Goal: Task Accomplishment & Management: Use online tool/utility

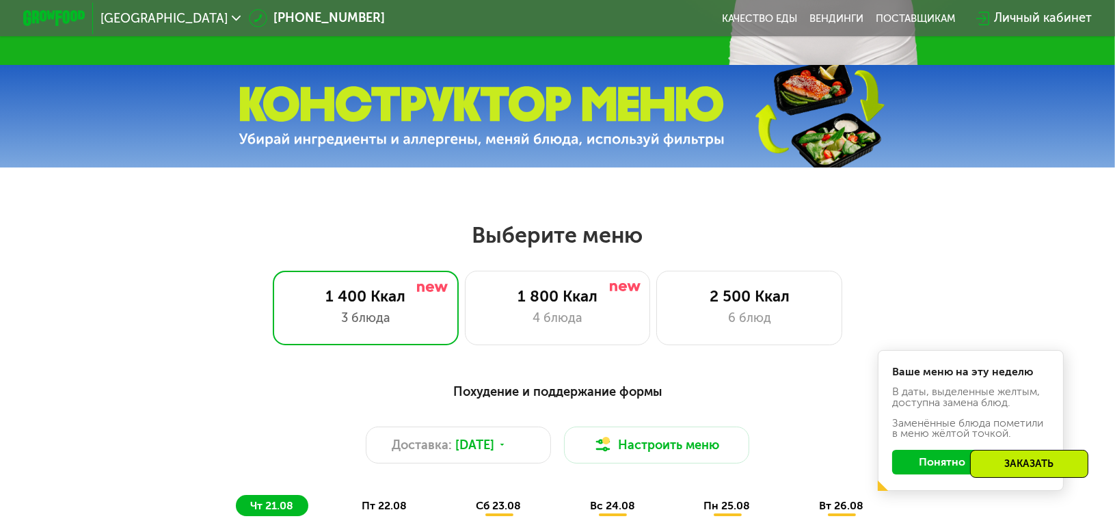
scroll to position [546, 0]
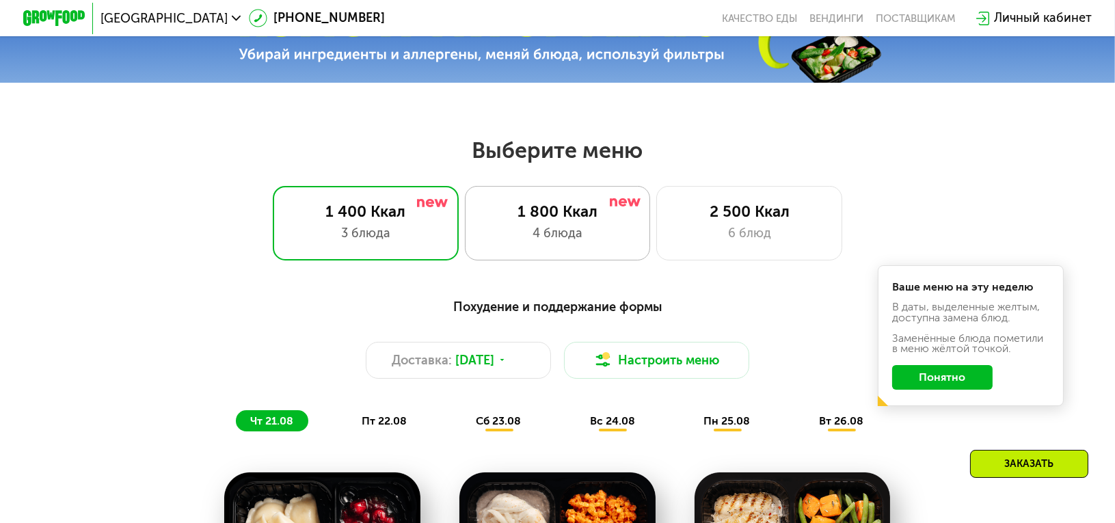
click at [572, 217] on div "1 800 Ккал" at bounding box center [558, 211] width 154 height 18
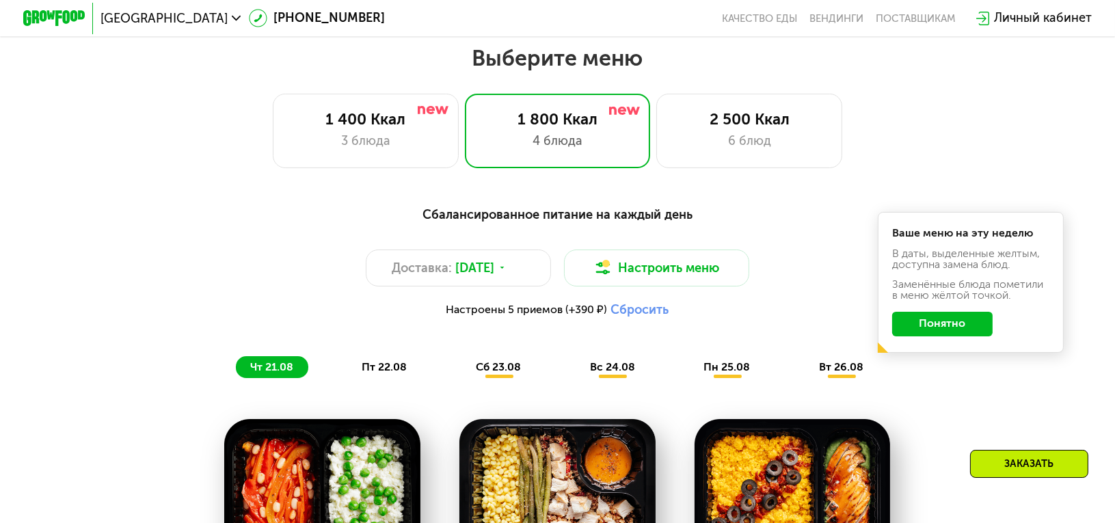
scroll to position [615, 0]
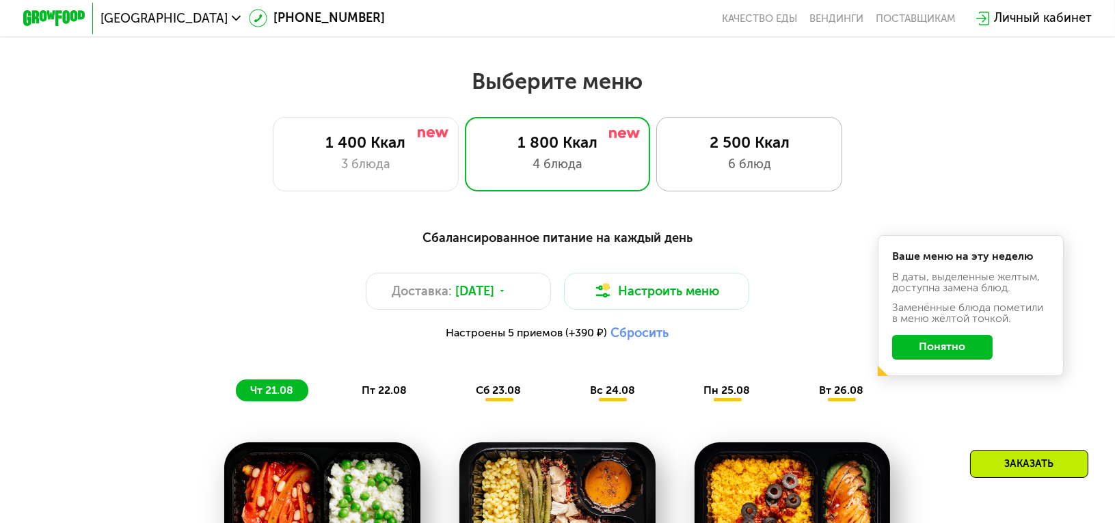
click at [748, 170] on div "6 блюд" at bounding box center [750, 164] width 154 height 18
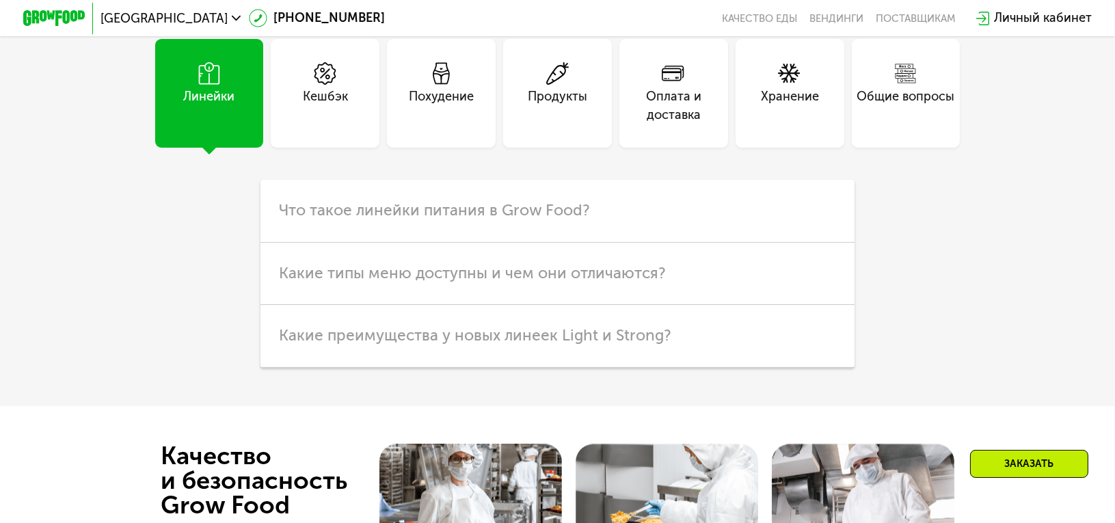
scroll to position [4032, 0]
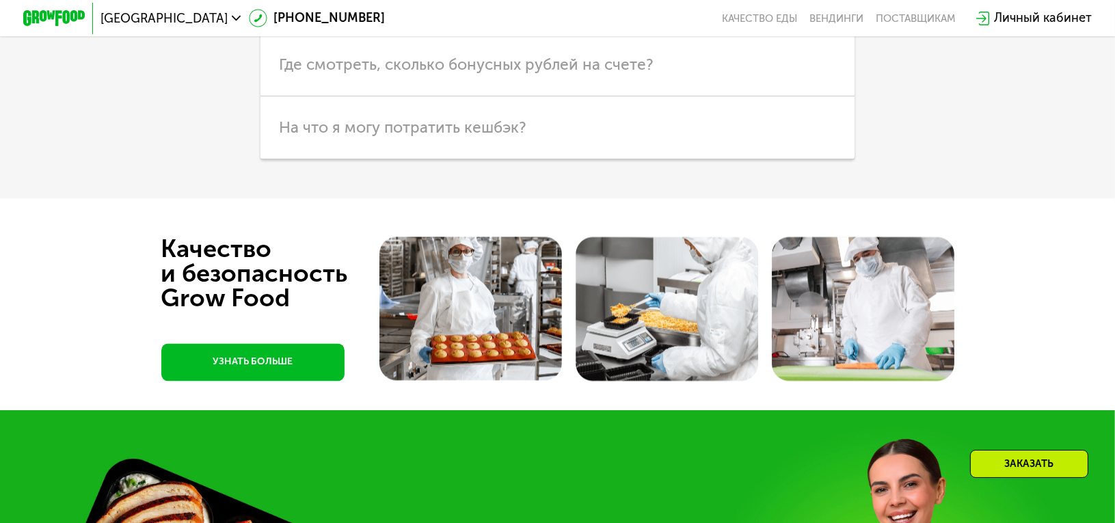
scroll to position [4170, 0]
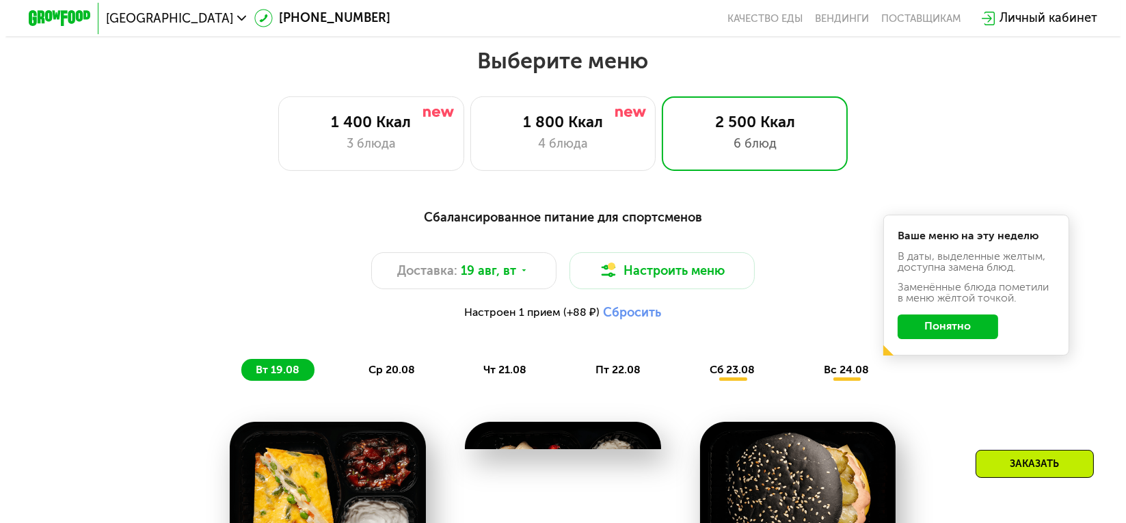
scroll to position [615, 0]
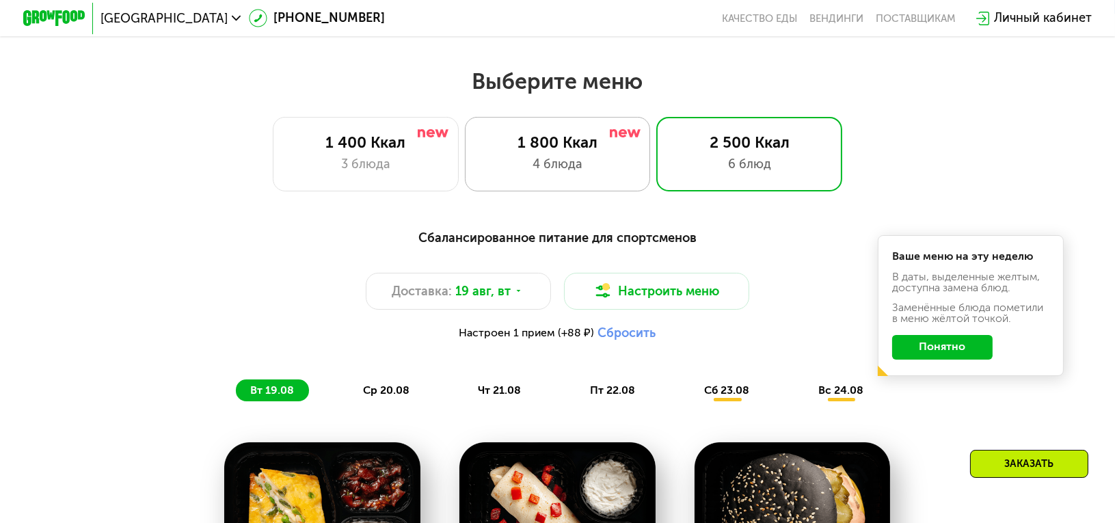
click at [582, 162] on div "4 блюда" at bounding box center [558, 164] width 154 height 18
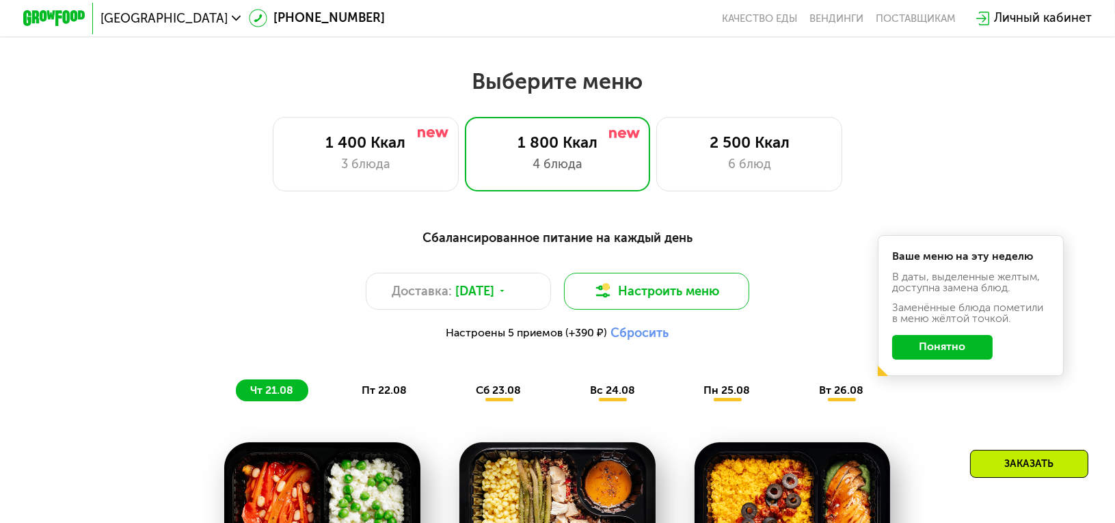
click at [651, 293] on button "Настроить меню" at bounding box center [657, 291] width 186 height 37
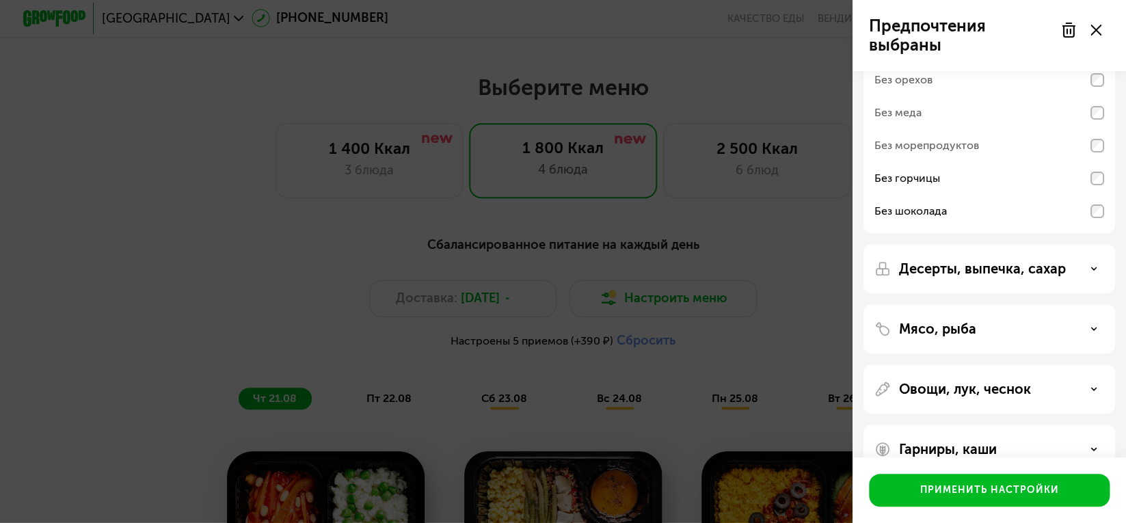
scroll to position [136, 0]
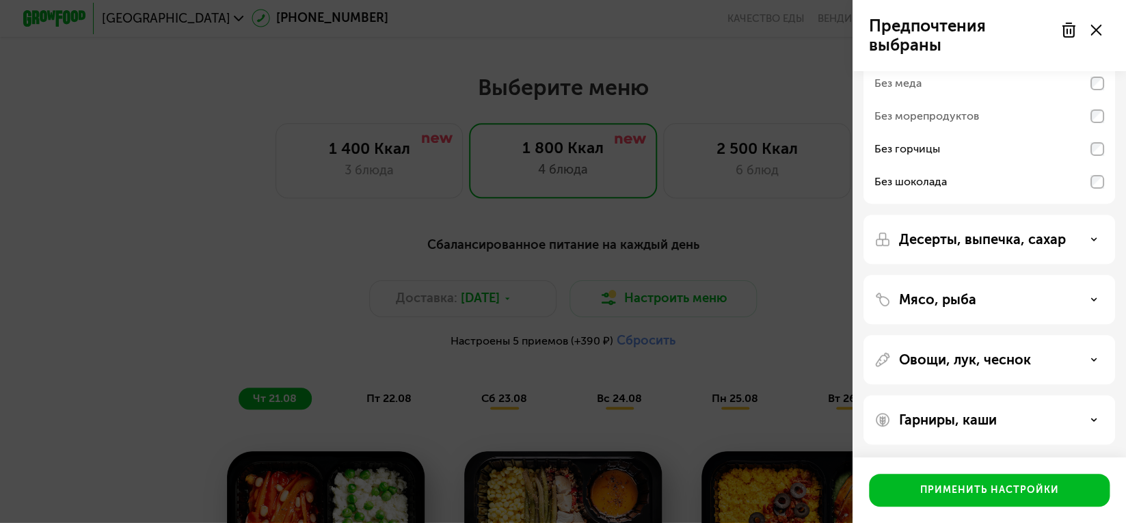
click at [990, 243] on p "Десерты, выпечка, сахар" at bounding box center [982, 239] width 167 height 16
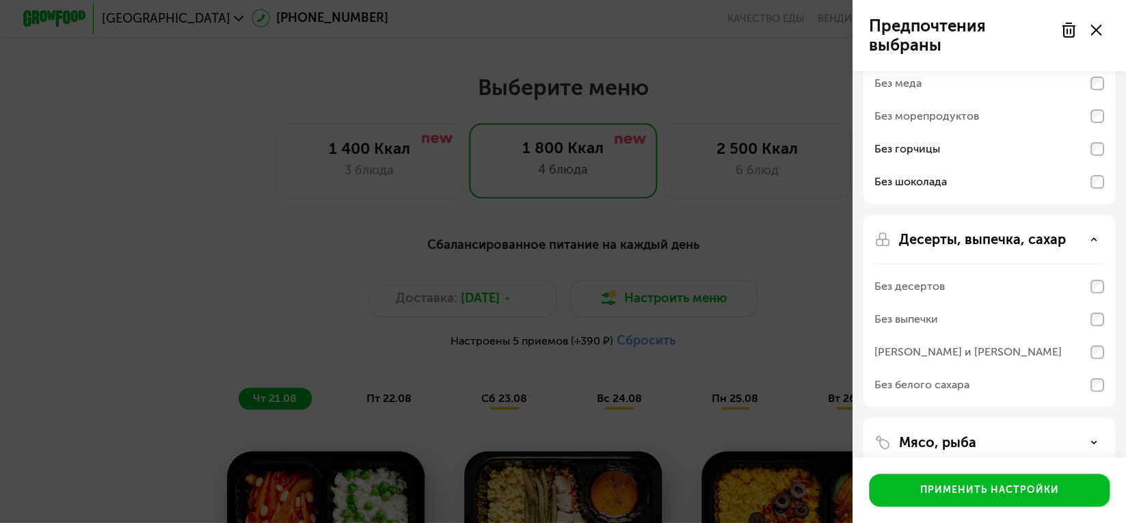
click at [989, 241] on p "Десерты, выпечка, сахар" at bounding box center [982, 239] width 167 height 16
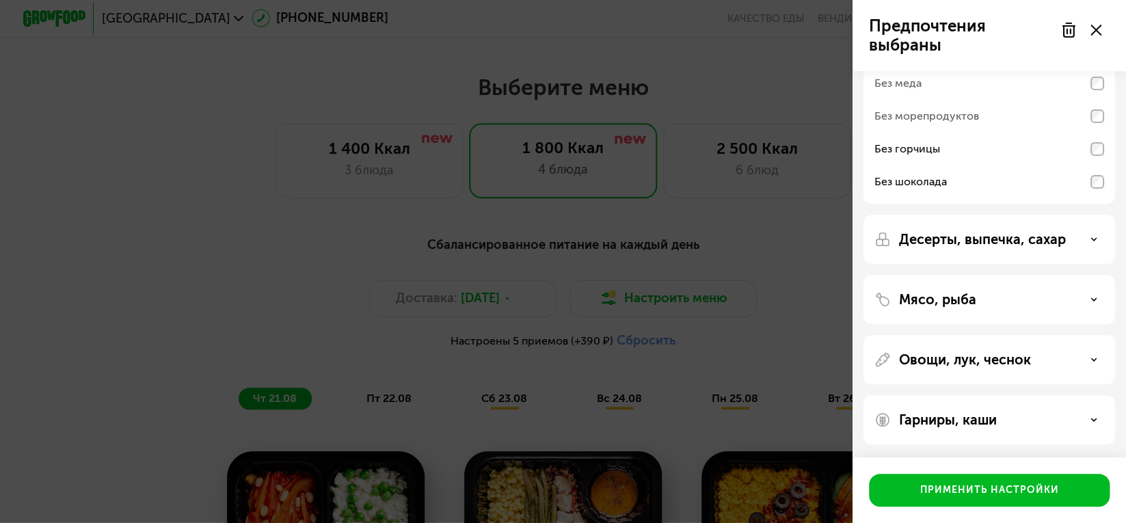
click at [976, 335] on div "Мясо, рыба" at bounding box center [989, 359] width 252 height 49
click at [975, 292] on div "Мясо, рыба" at bounding box center [989, 299] width 230 height 16
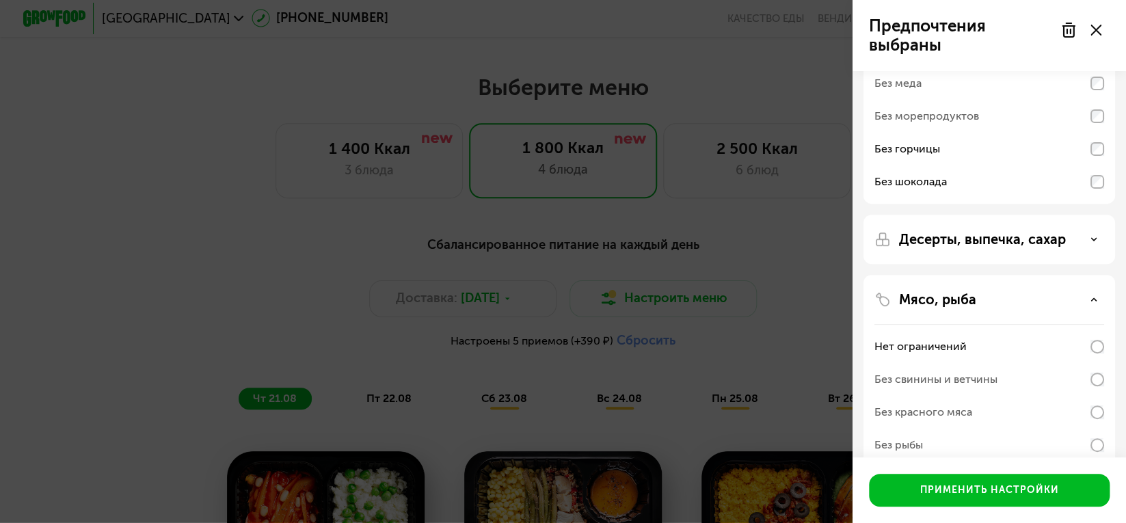
scroll to position [205, 0]
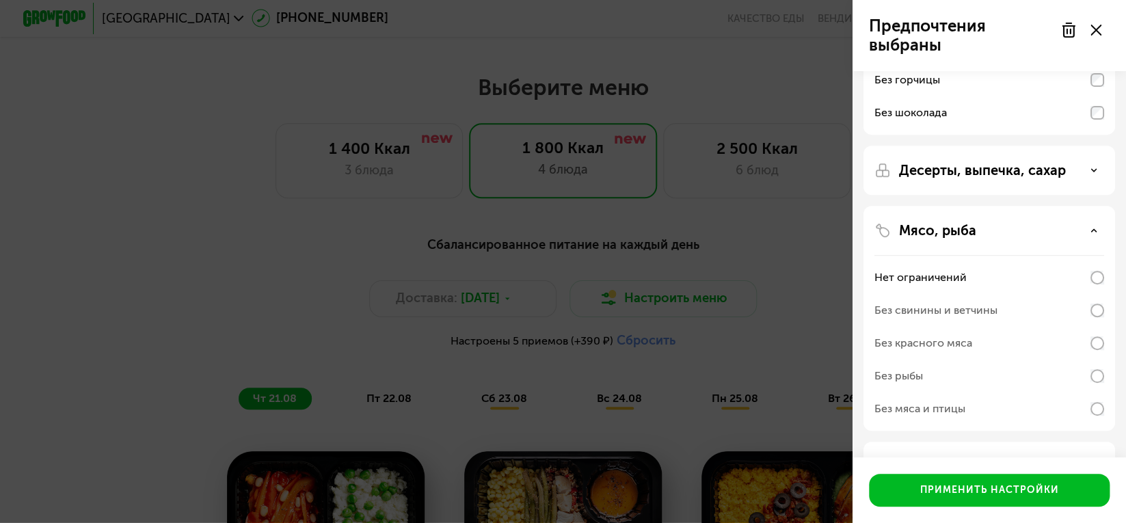
click at [988, 232] on div "Мясо, рыба" at bounding box center [989, 230] width 230 height 16
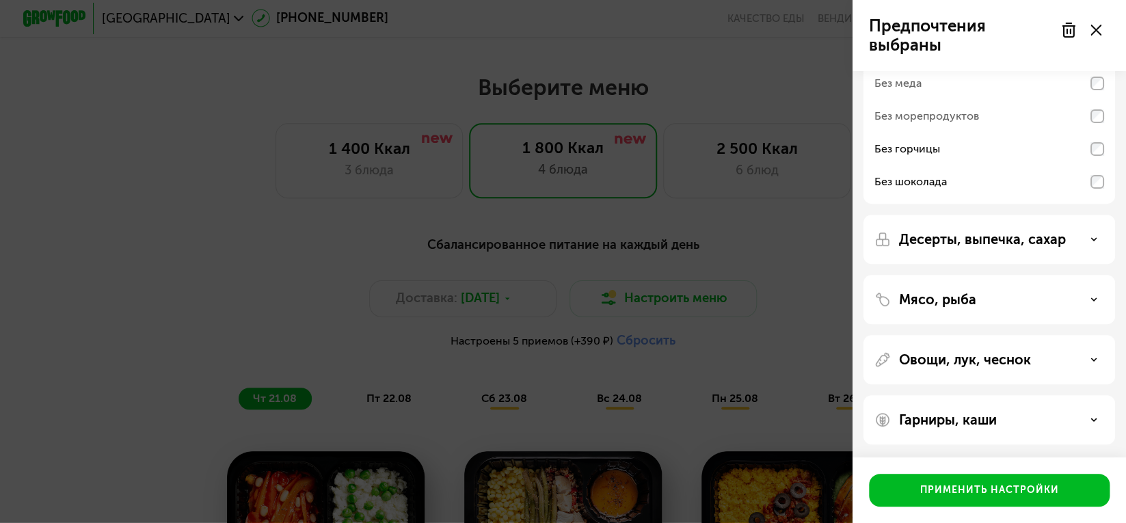
click at [994, 356] on p "Овощи, лук, чеснок" at bounding box center [965, 359] width 132 height 16
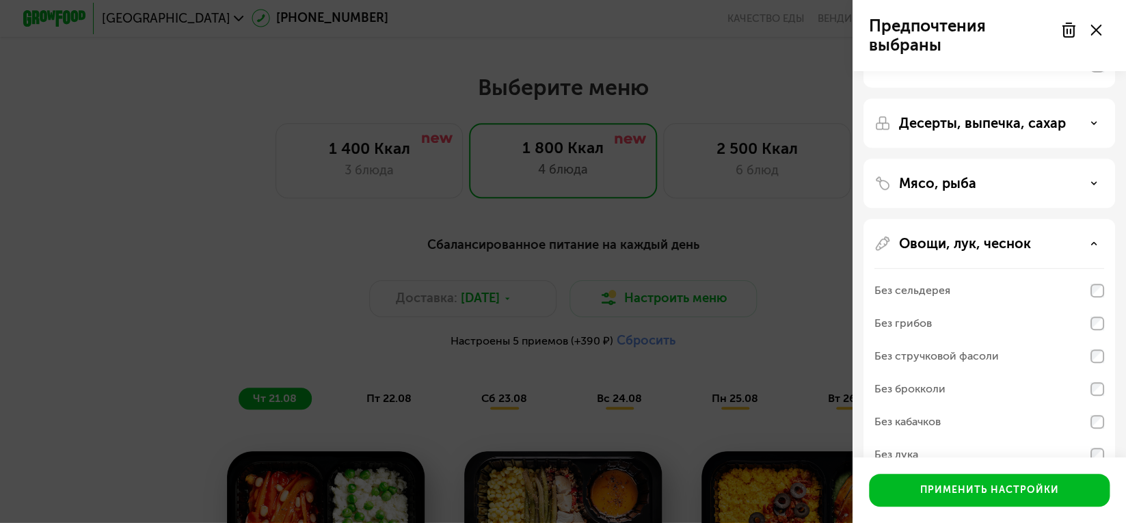
scroll to position [273, 0]
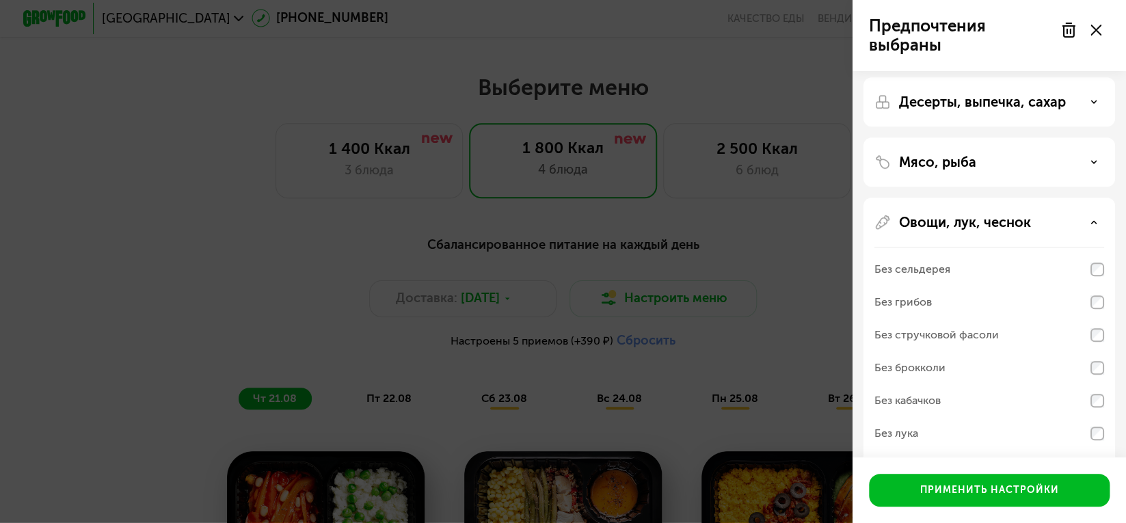
click at [1107, 499] on div "Овощи, лук, чеснок Без сельдерея Без грибов Без стручковой фасоли Без брокколи …" at bounding box center [989, 523] width 252 height 49
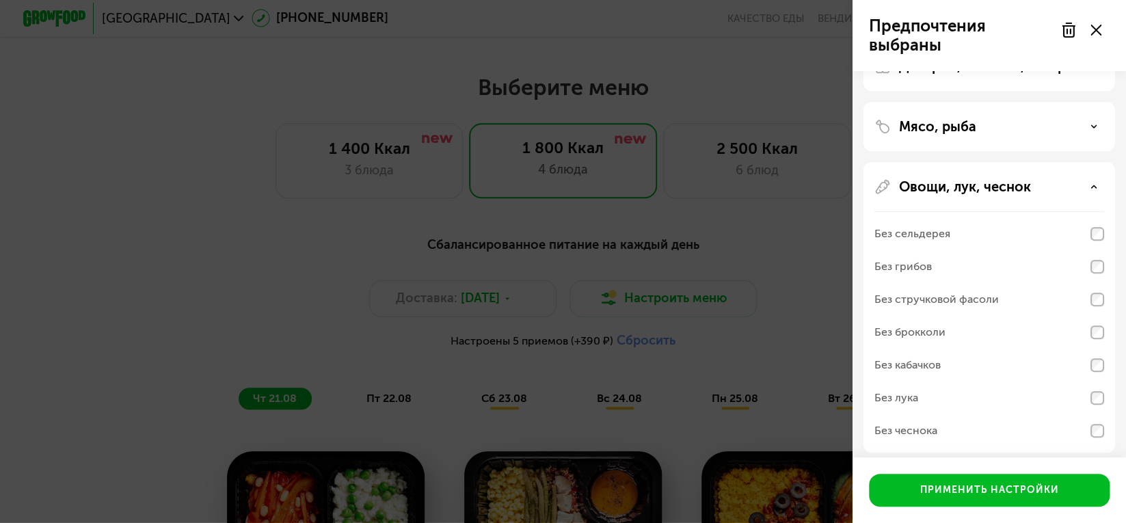
scroll to position [377, 0]
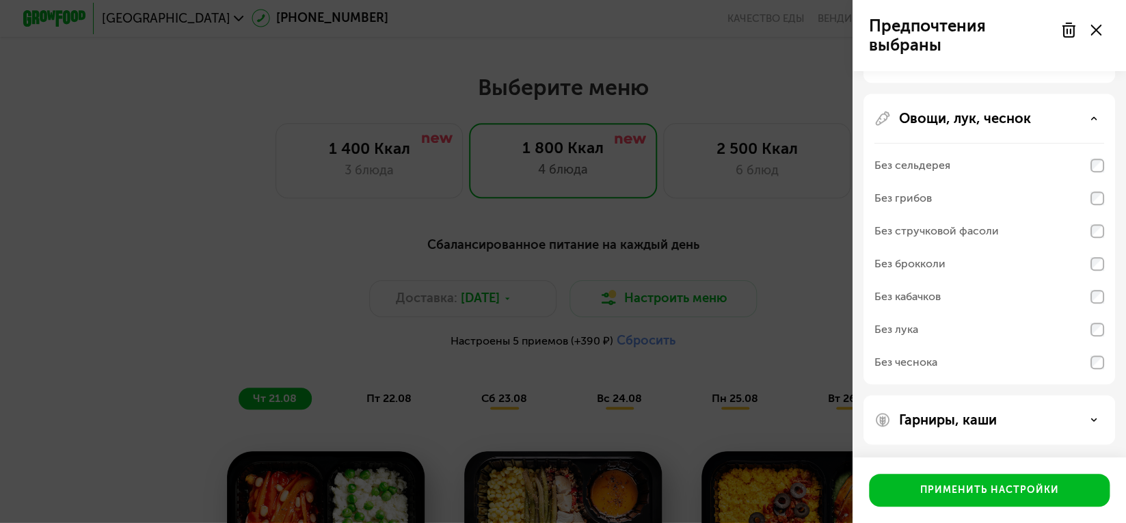
click at [1114, 271] on div "Аллергены Без творога Без орехов Без меда Без морепродуктов Без горчицы Без шок…" at bounding box center [988, 74] width 273 height 761
click at [1114, 298] on div "Аллергены Без творога Без орехов Без меда Без морепродуктов Без горчицы Без шок…" at bounding box center [988, 74] width 273 height 761
click at [1098, 284] on div "Без кабачков" at bounding box center [989, 296] width 230 height 33
click at [1098, 271] on div "Без брокколи" at bounding box center [989, 263] width 230 height 33
click at [1090, 40] on div at bounding box center [1080, 29] width 57 height 27
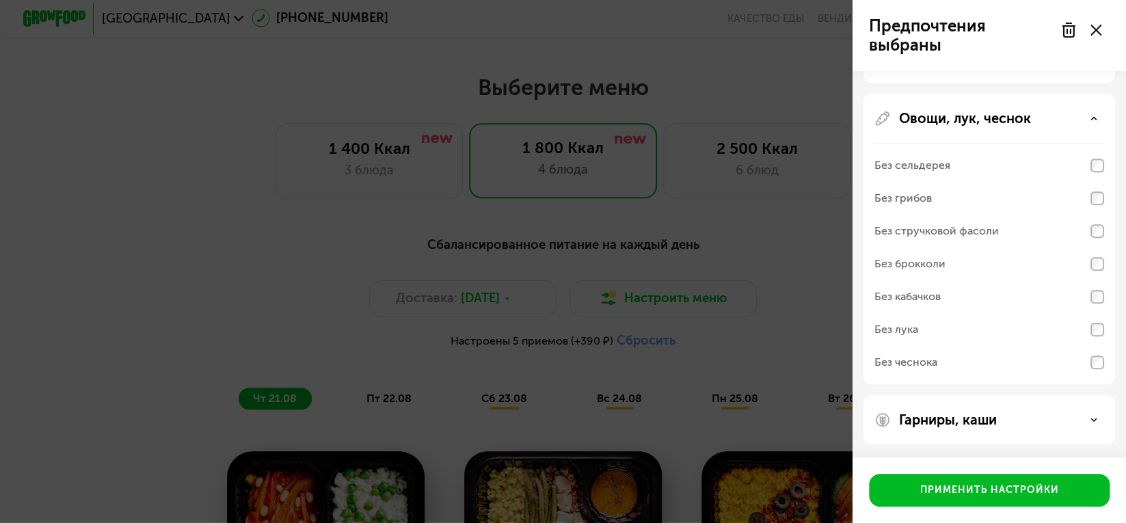
click at [1103, 25] on div at bounding box center [1080, 29] width 57 height 27
click at [1095, 27] on icon at bounding box center [1095, 30] width 11 height 11
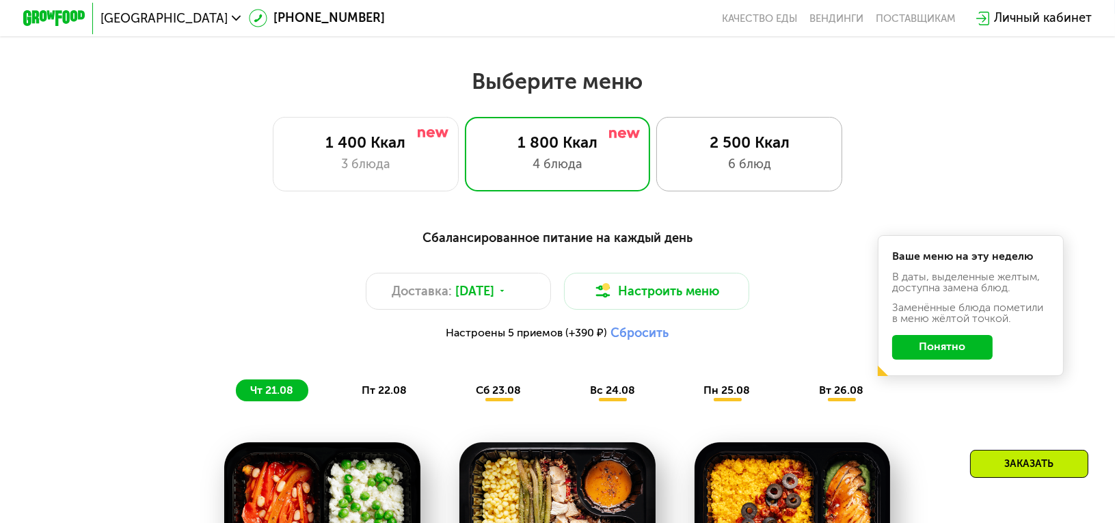
click at [758, 174] on div "6 блюд" at bounding box center [750, 164] width 154 height 18
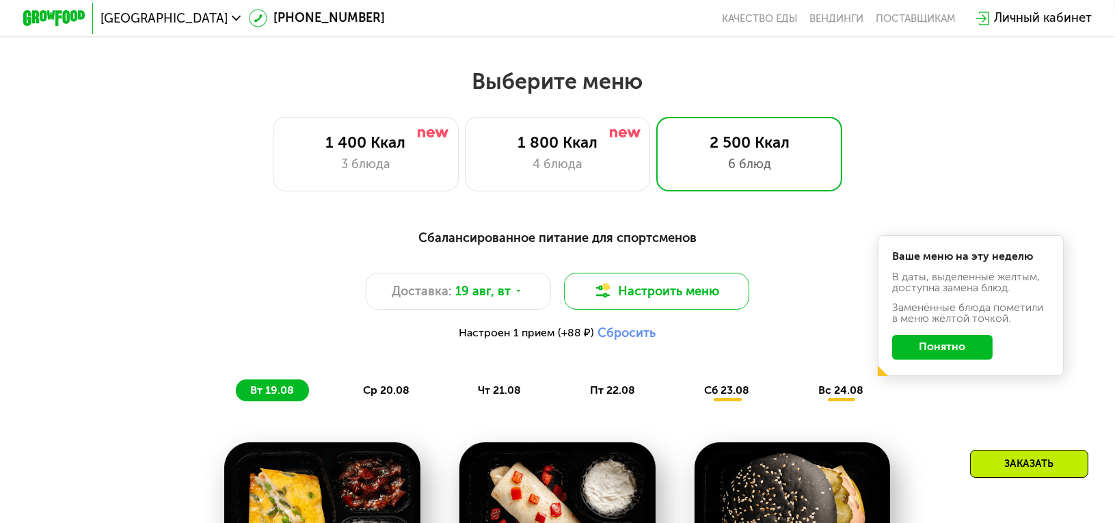
click at [564, 288] on button "Настроить меню" at bounding box center [657, 291] width 186 height 37
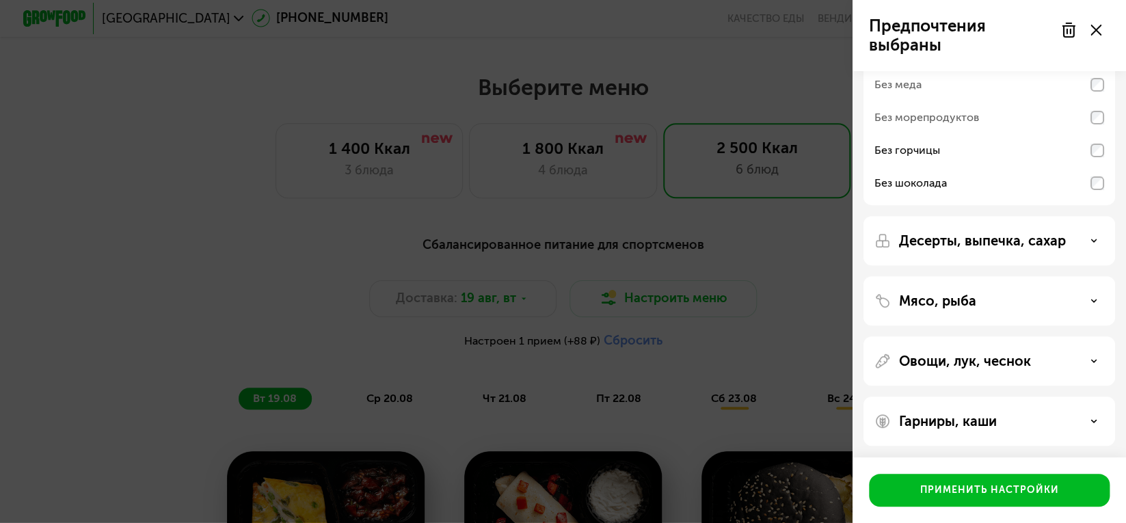
scroll to position [136, 0]
click at [997, 364] on p "Овощи, лук, чеснок" at bounding box center [965, 359] width 132 height 16
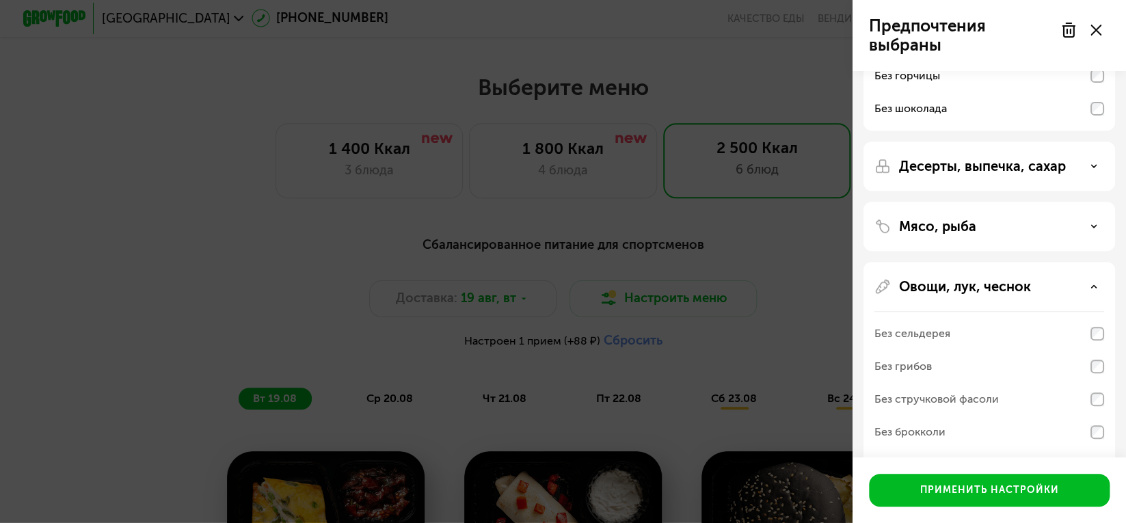
scroll to position [341, 0]
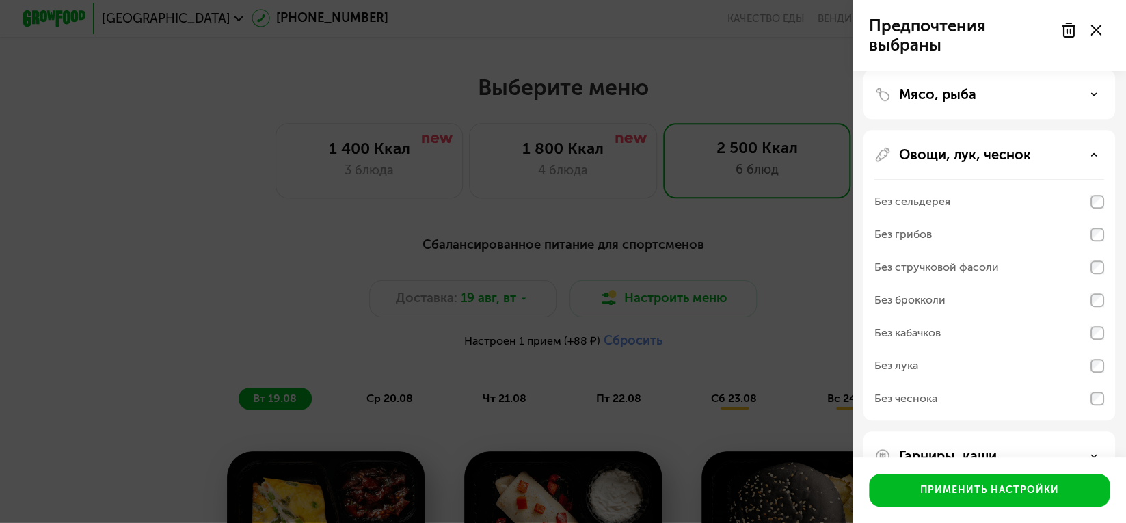
click at [1103, 26] on div at bounding box center [1080, 29] width 57 height 27
click at [1092, 32] on use at bounding box center [1095, 30] width 11 height 11
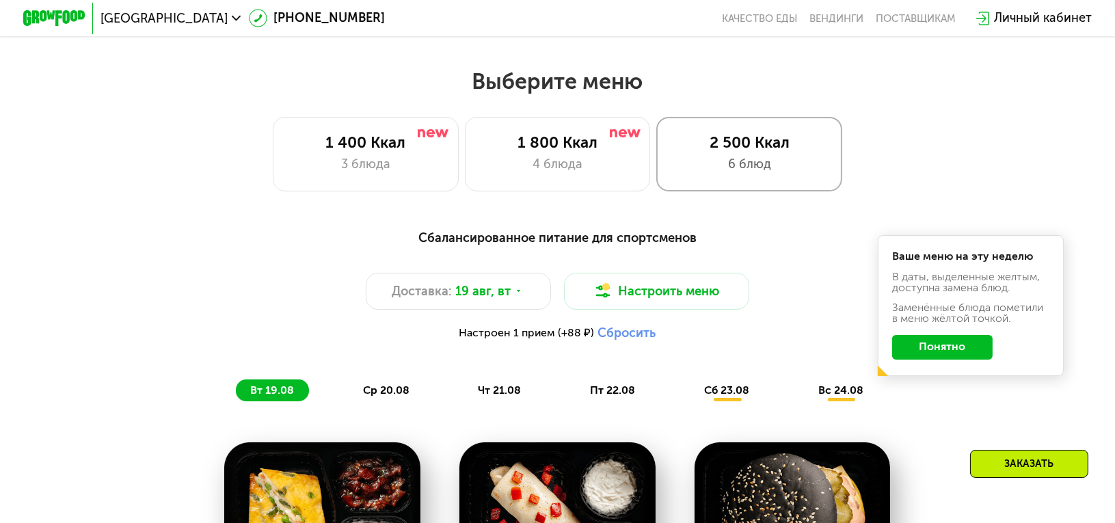
click at [594, 163] on div "4 блюда" at bounding box center [558, 164] width 154 height 18
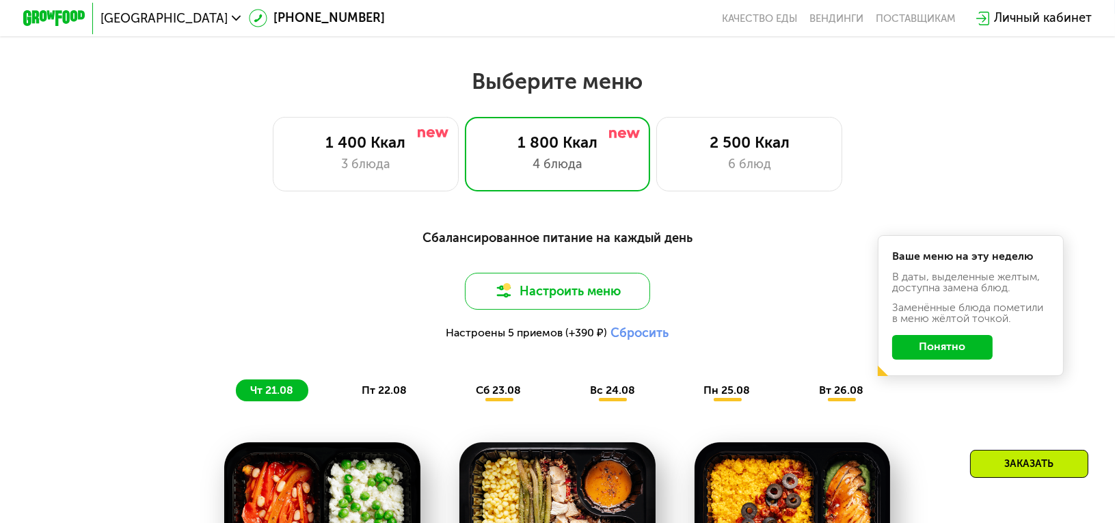
click at [554, 283] on button "Настроить меню" at bounding box center [558, 291] width 186 height 37
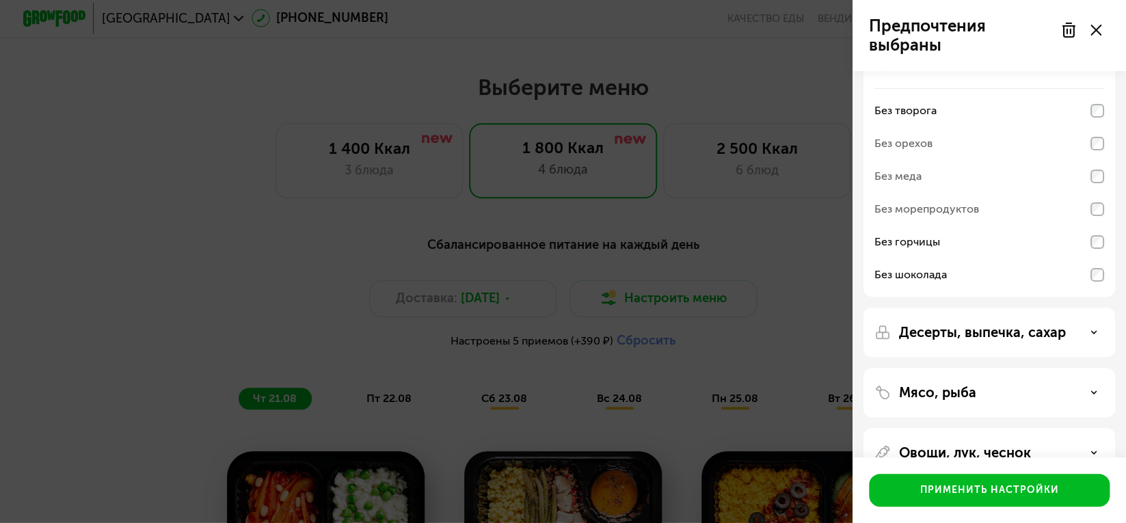
scroll to position [136, 0]
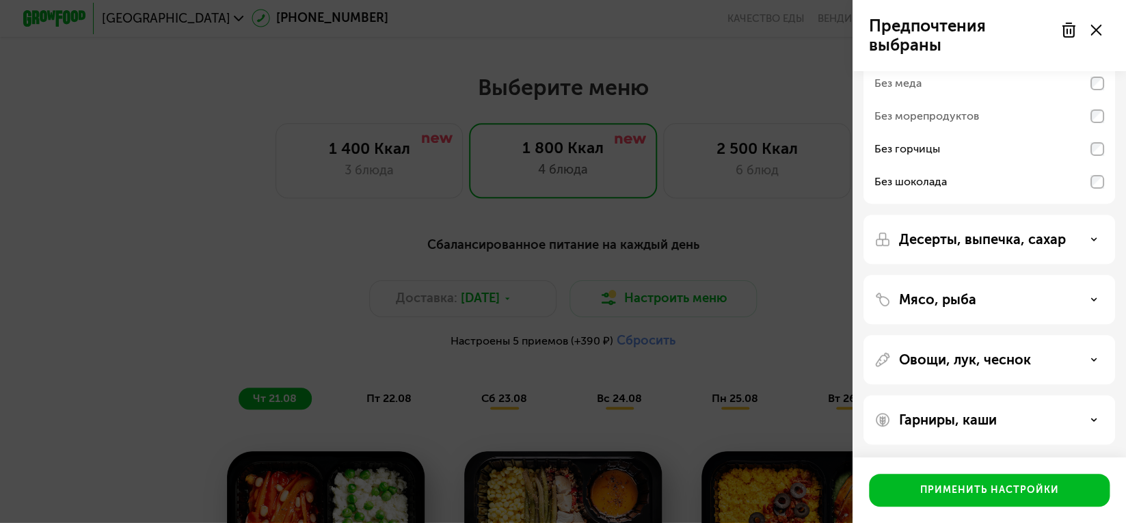
click at [977, 422] on p "Гарниры, каши" at bounding box center [948, 419] width 98 height 16
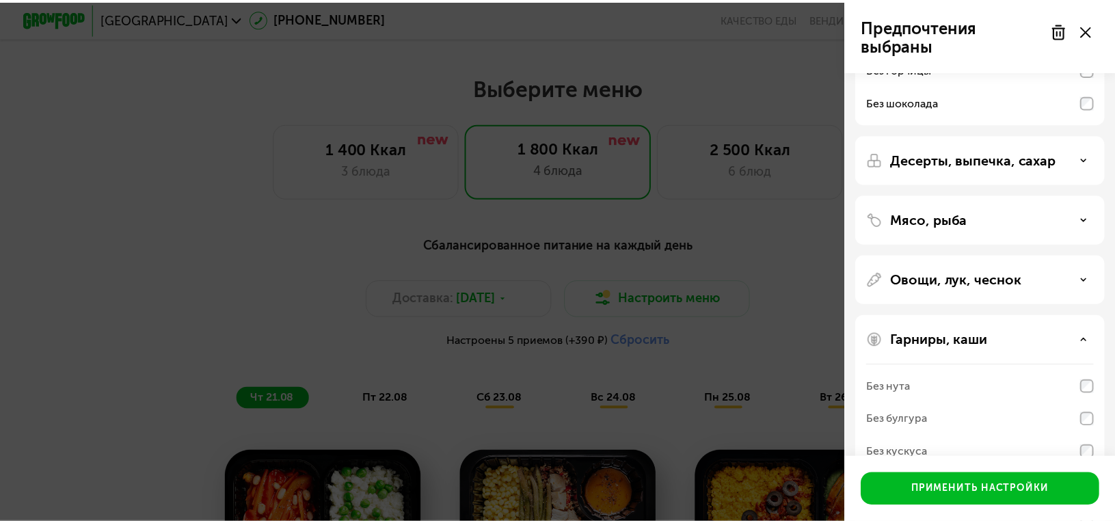
scroll to position [312, 0]
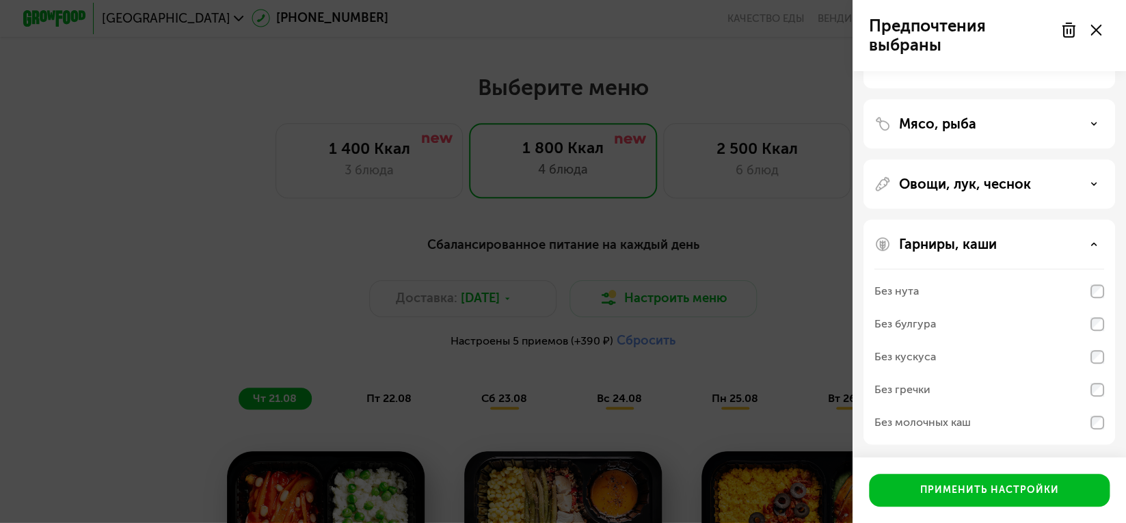
click at [1092, 23] on div "Без молочных каш" at bounding box center [989, 6] width 230 height 33
click at [1094, 23] on div "Без молочных каш" at bounding box center [989, 6] width 230 height 33
click at [1092, 30] on icon at bounding box center [1095, 30] width 11 height 11
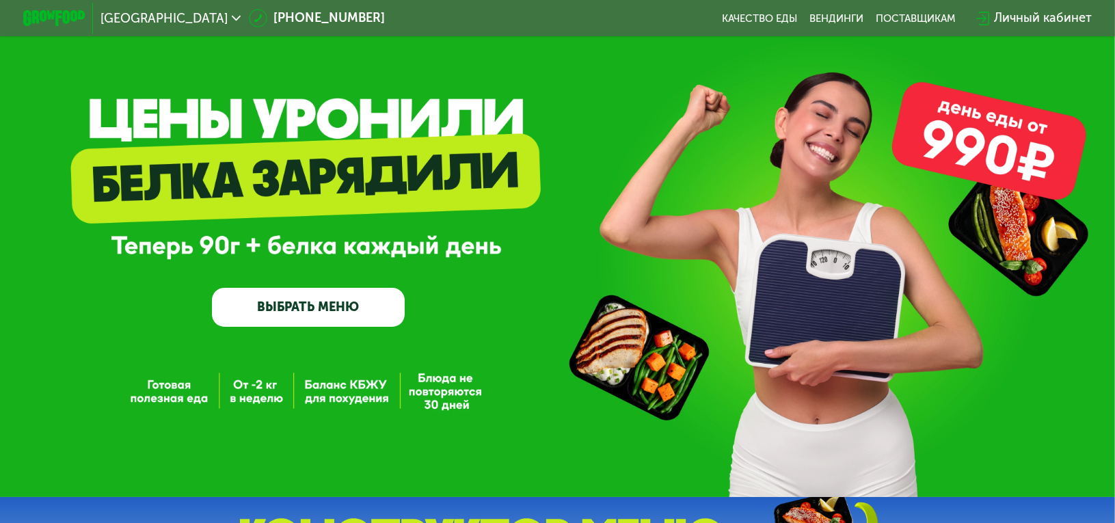
scroll to position [0, 0]
